Goal: Information Seeking & Learning: Learn about a topic

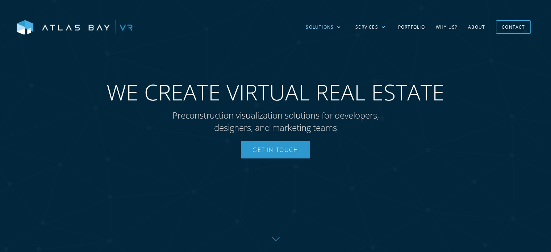
click at [329, 26] on div "Solutions" at bounding box center [320, 27] width 28 height 7
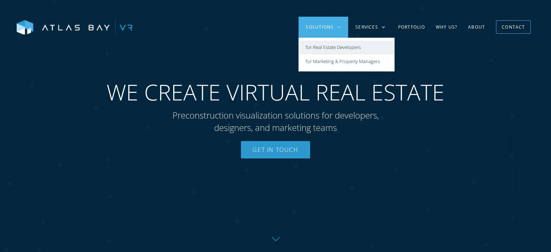
click at [365, 45] on link "for Real Estate Developers" at bounding box center [346, 48] width 96 height 14
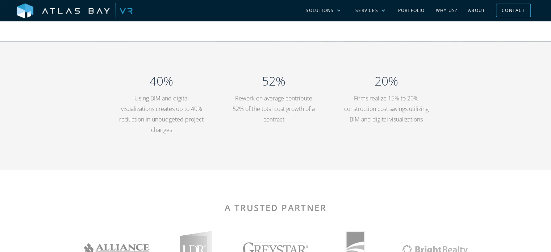
scroll to position [1195, 0]
drag, startPoint x: 382, startPoint y: 131, endPoint x: 394, endPoint y: 129, distance: 11.7
click at [394, 124] on p "Firms realize 15% to 20% construction cost savings utilizing BIM and digital vi…" at bounding box center [385, 108] width 85 height 31
click at [441, 163] on div "40% Using BIM and digital visualizations creates up to 40% reduction in unbudge…" at bounding box center [275, 105] width 551 height 128
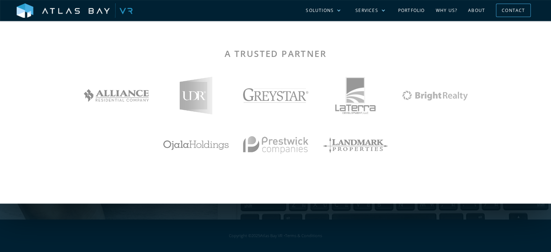
scroll to position [1096, 0]
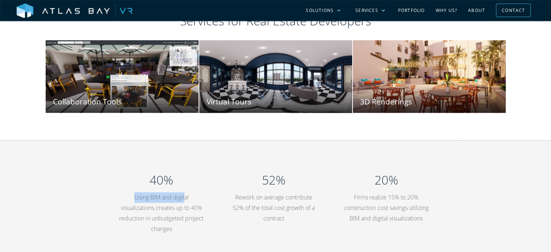
drag, startPoint x: 135, startPoint y: 201, endPoint x: 183, endPoint y: 202, distance: 48.2
click at [183, 202] on p "Using BIM and digital visualizations creates up to 40% reduction in unbudgeted …" at bounding box center [161, 213] width 85 height 42
click at [199, 198] on p "Using BIM and digital visualizations creates up to 40% reduction in unbudgeted …" at bounding box center [161, 213] width 85 height 42
drag, startPoint x: 198, startPoint y: 199, endPoint x: 144, endPoint y: 192, distance: 54.1
click at [144, 192] on div "40% Using BIM and digital visualizations creates up to 40% reduction in unbudge…" at bounding box center [161, 204] width 85 height 73
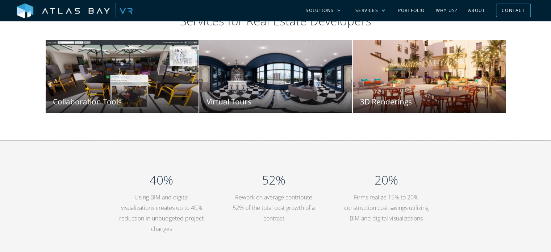
click at [238, 131] on div "Services for Real Estate Developers Collaboration Tools Share the design and co…" at bounding box center [275, 60] width 551 height 159
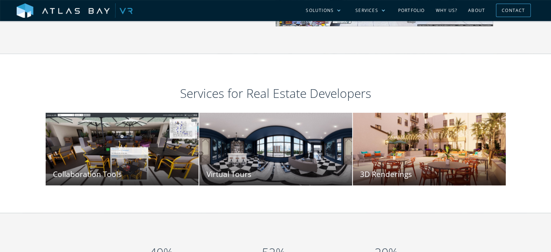
scroll to position [842, 0]
